Goal: Check status: Check status

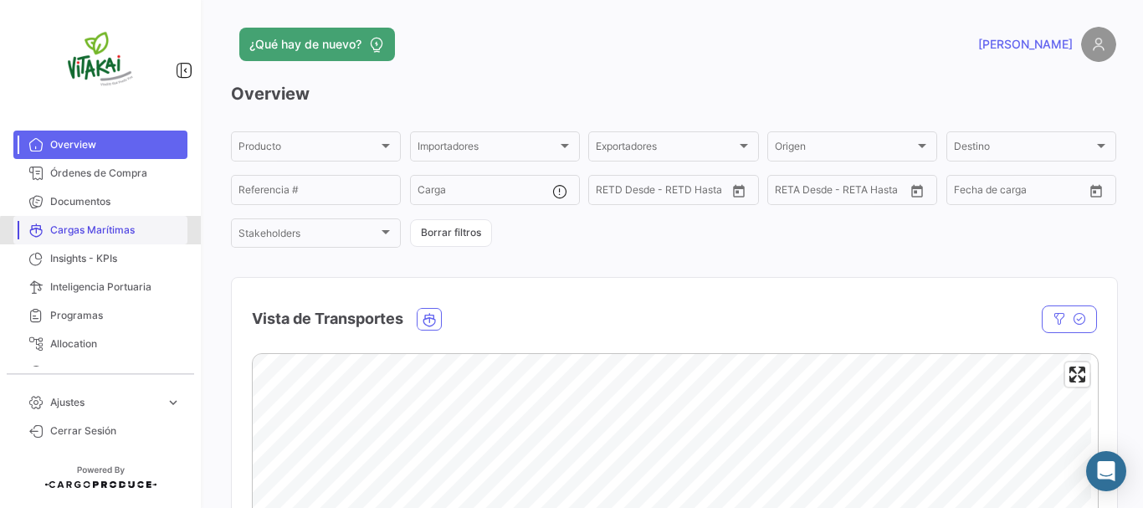
click at [104, 232] on span "Cargas Marítimas" at bounding box center [115, 230] width 130 height 15
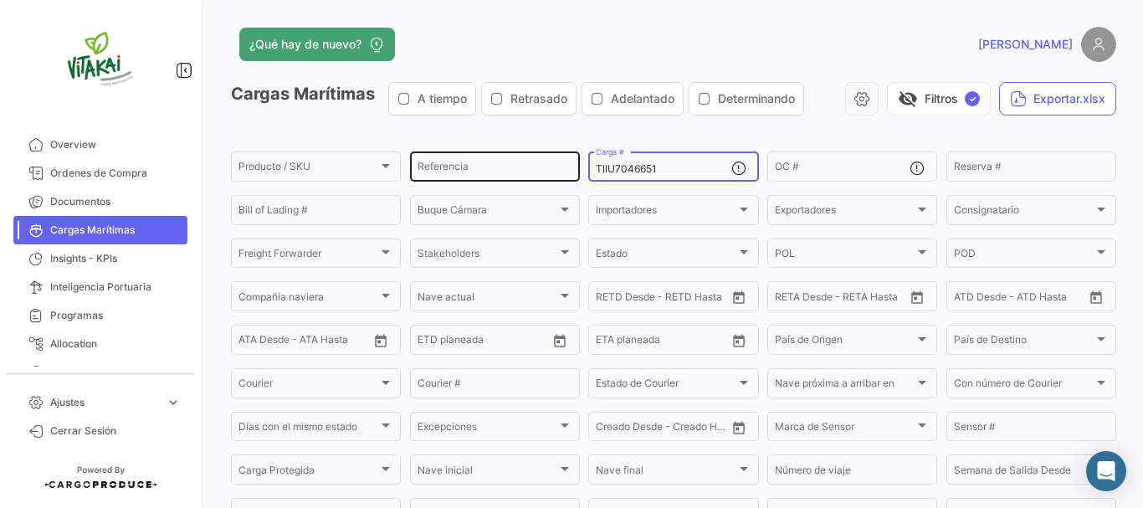
drag, startPoint x: 678, startPoint y: 172, endPoint x: 549, endPoint y: 171, distance: 129.7
click at [0, 0] on div "Producto / SKU Producto / SKU Referencia TIIU7046651 Carga # OC # Reserva # Bil…" at bounding box center [0, 0] width 0 height 0
paste input "FBIU5387668"
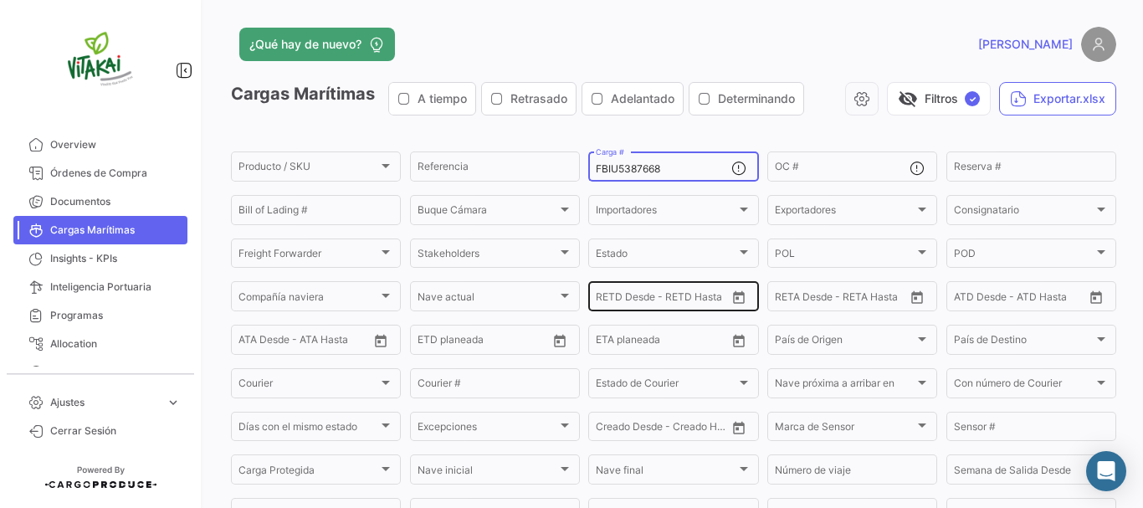
type input "FBIU5387668"
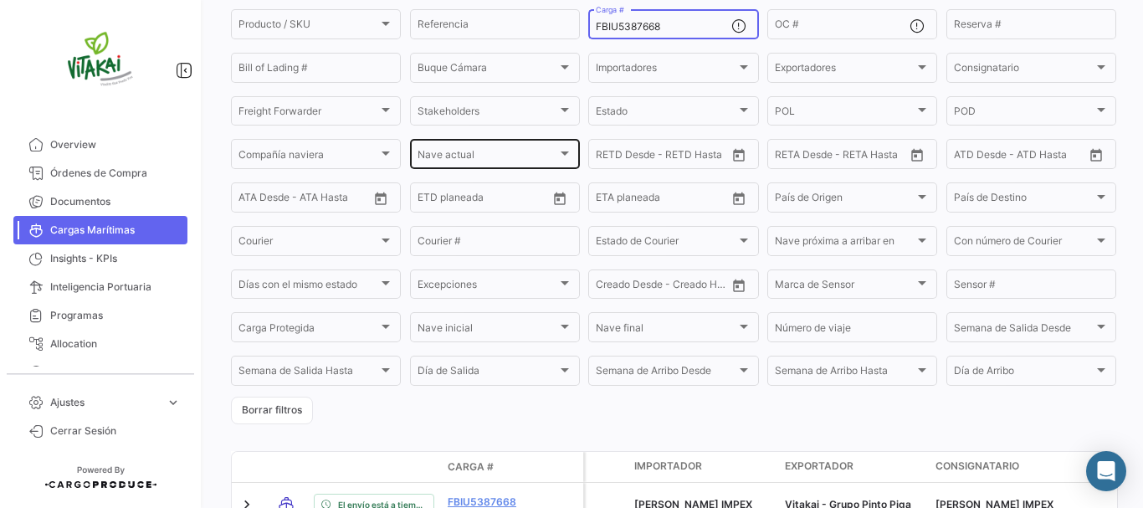
scroll to position [248, 0]
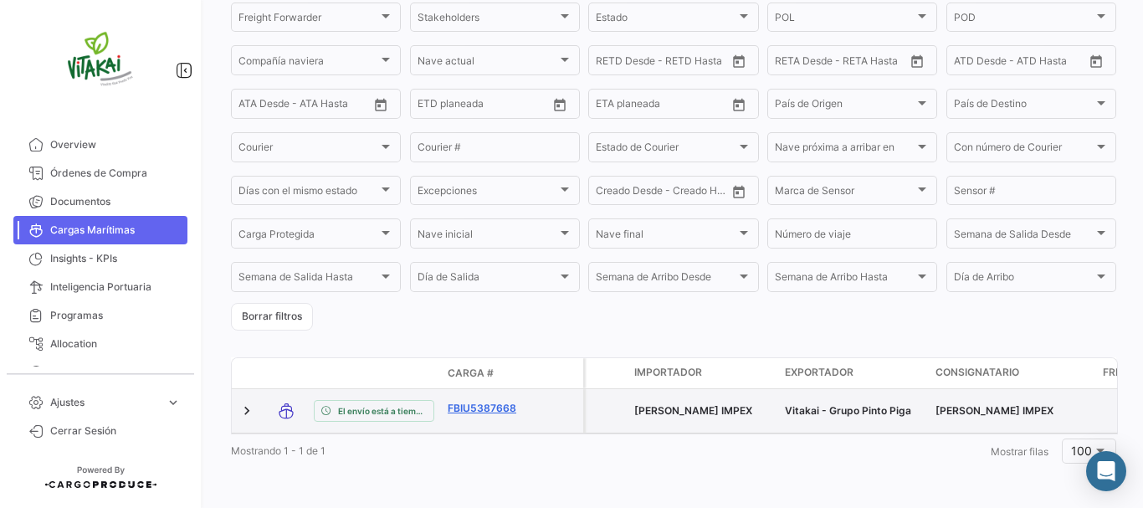
click at [504, 401] on link "FBIU5387668" at bounding box center [491, 408] width 87 height 15
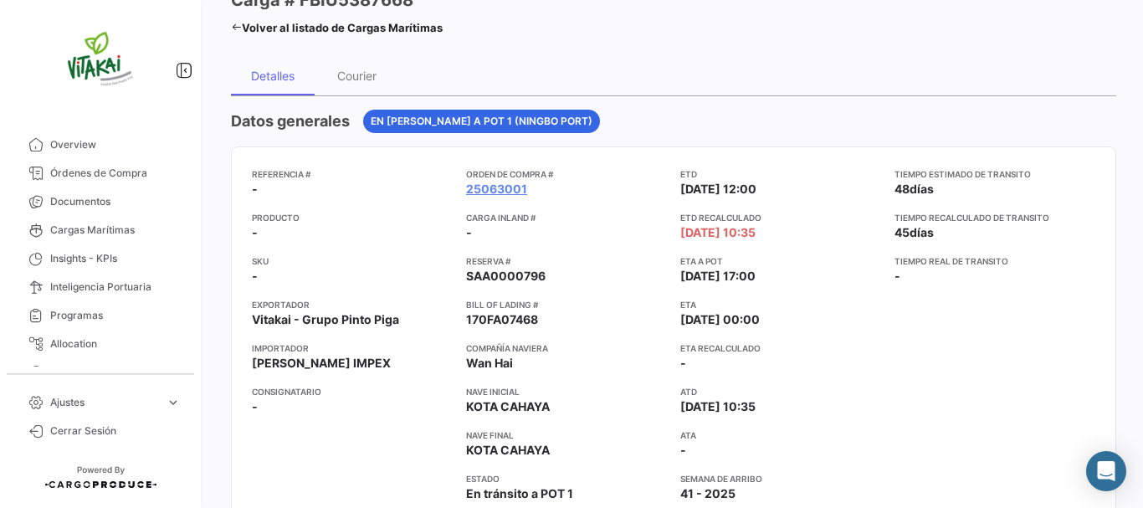
scroll to position [167, 0]
